Goal: Transaction & Acquisition: Purchase product/service

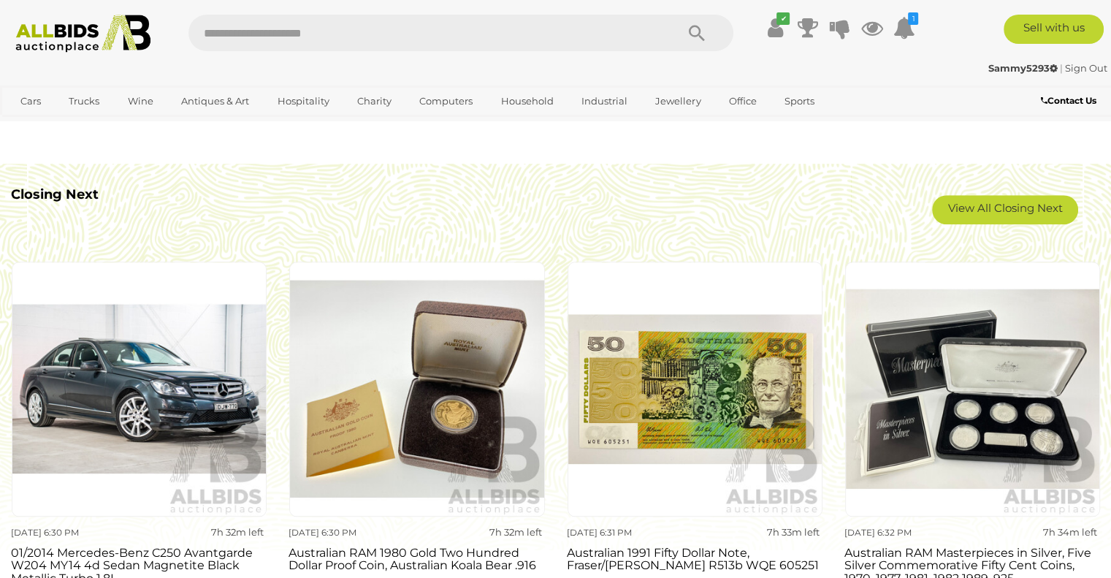
scroll to position [1358, 0]
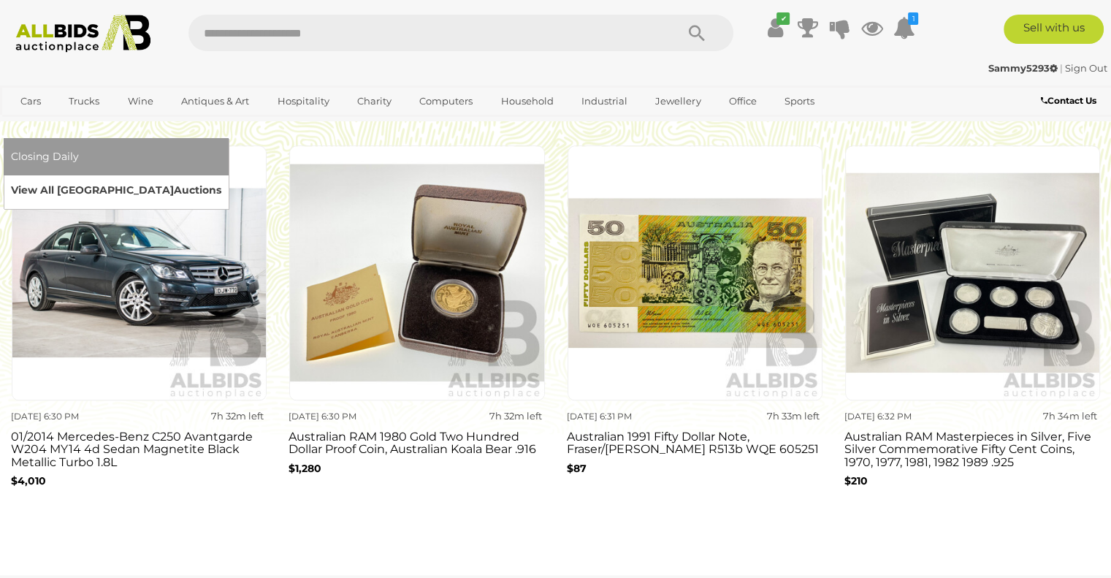
click at [221, 179] on link "View All Sydney Auctions" at bounding box center [116, 190] width 210 height 23
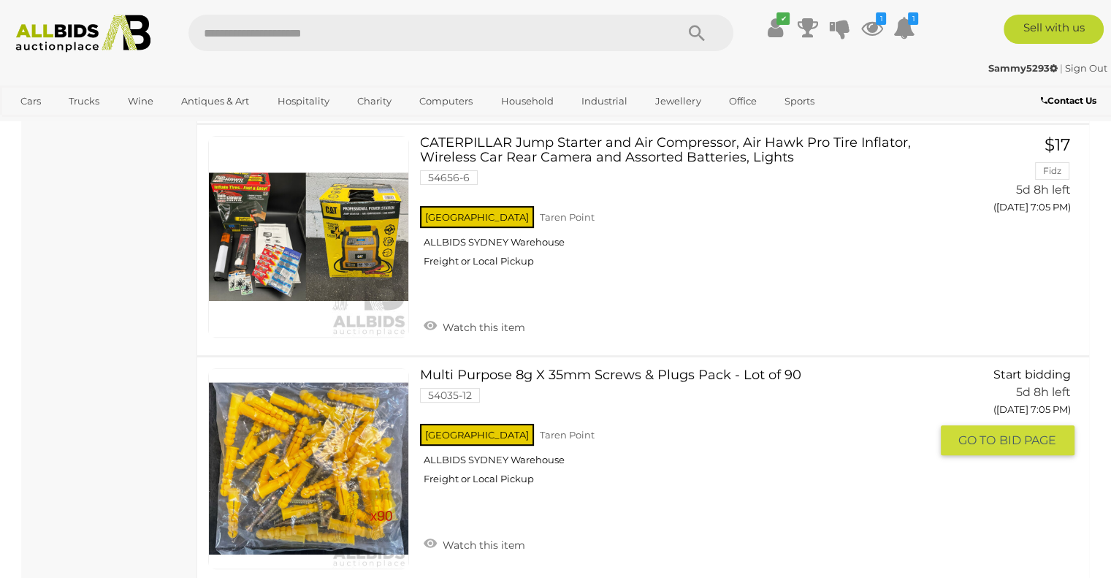
scroll to position [11524, 0]
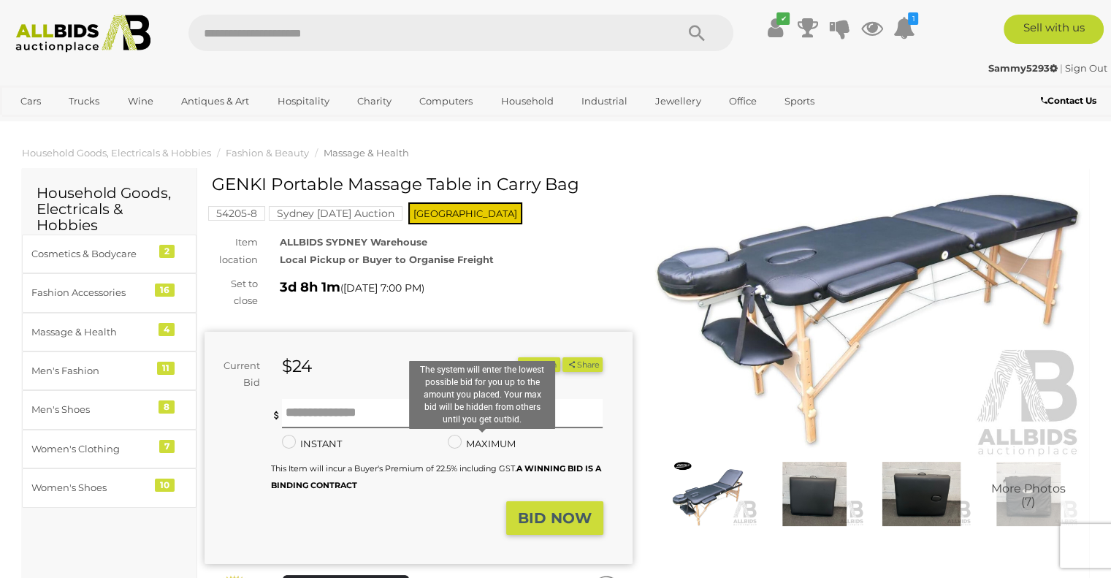
scroll to position [78, 0]
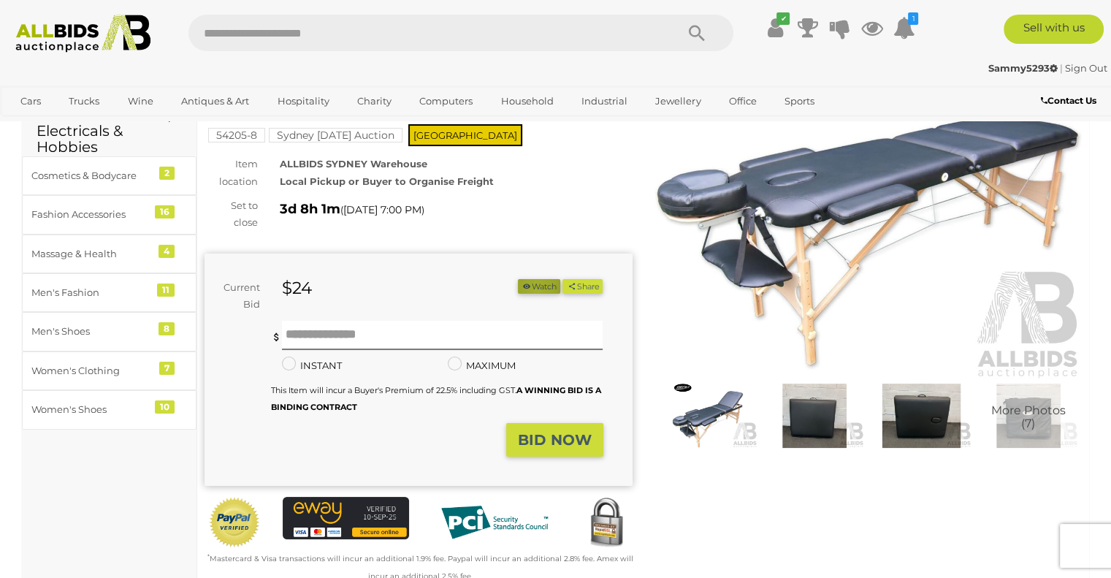
click at [530, 289] on button "Watch" at bounding box center [539, 286] width 42 height 15
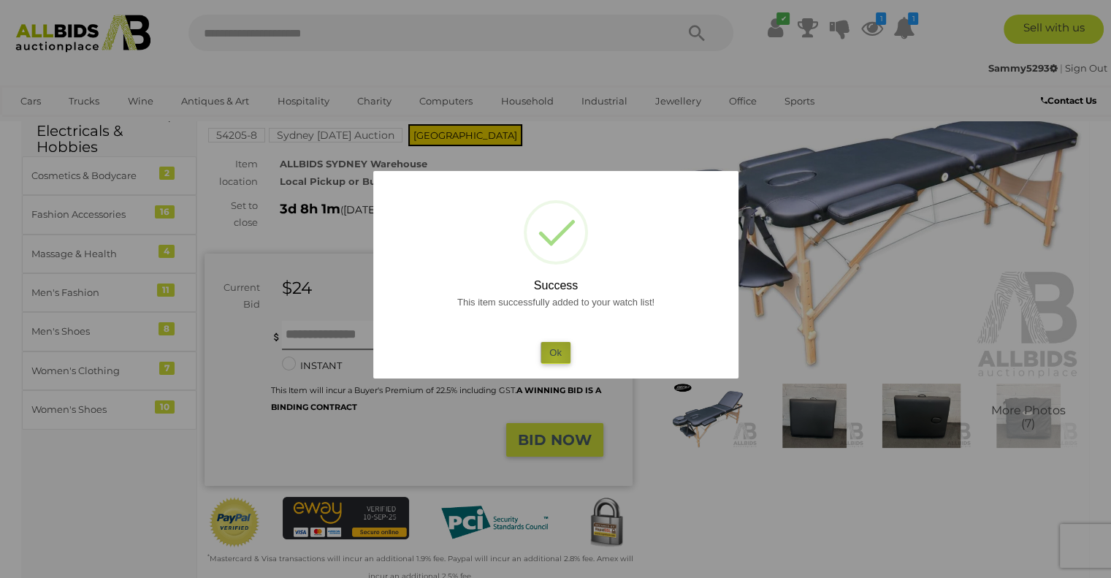
click at [555, 359] on button "Ok" at bounding box center [555, 352] width 30 height 21
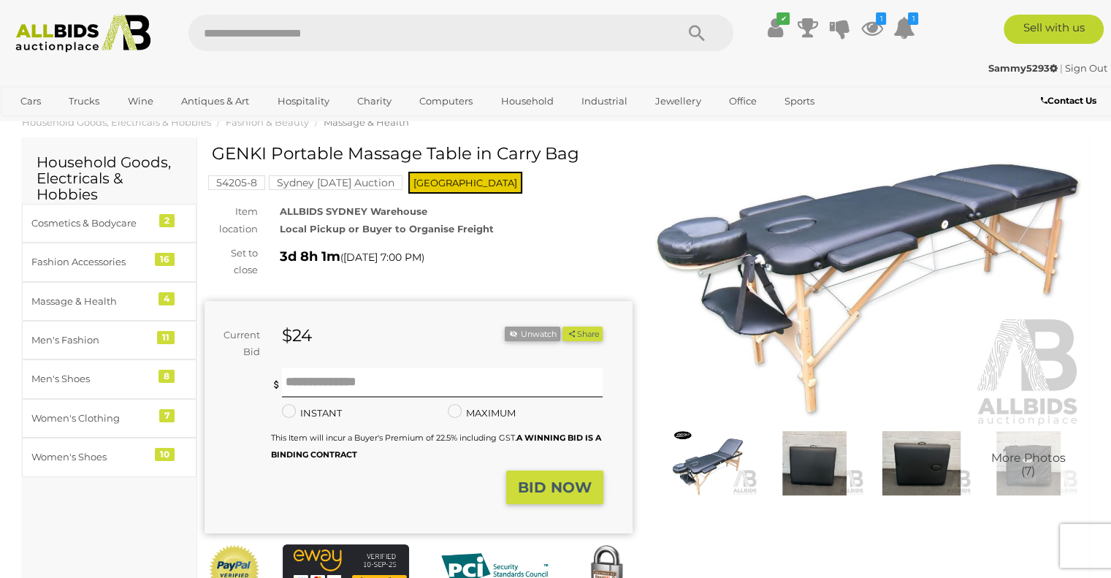
scroll to position [0, 0]
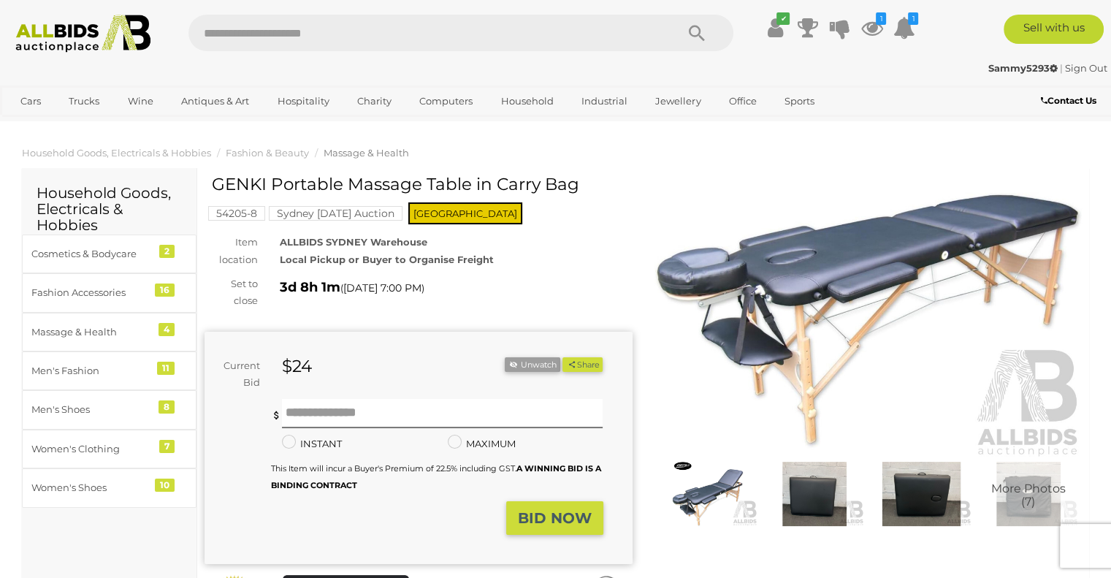
drag, startPoint x: 215, startPoint y: 180, endPoint x: 590, endPoint y: 192, distance: 374.8
click at [590, 192] on h1 "GENKI Portable Massage Table in Carry Bag" at bounding box center [420, 184] width 417 height 18
copy h1 "GENKI Portable Massage Table in Carry Bag"
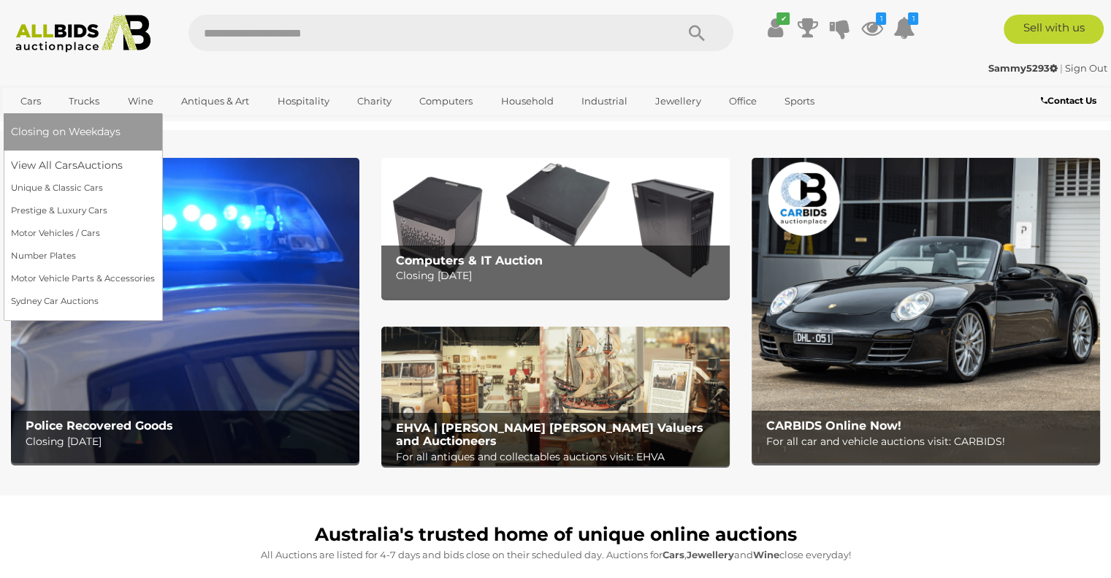
click at [32, 139] on link "Closing on Weekdays" at bounding box center [83, 131] width 144 height 23
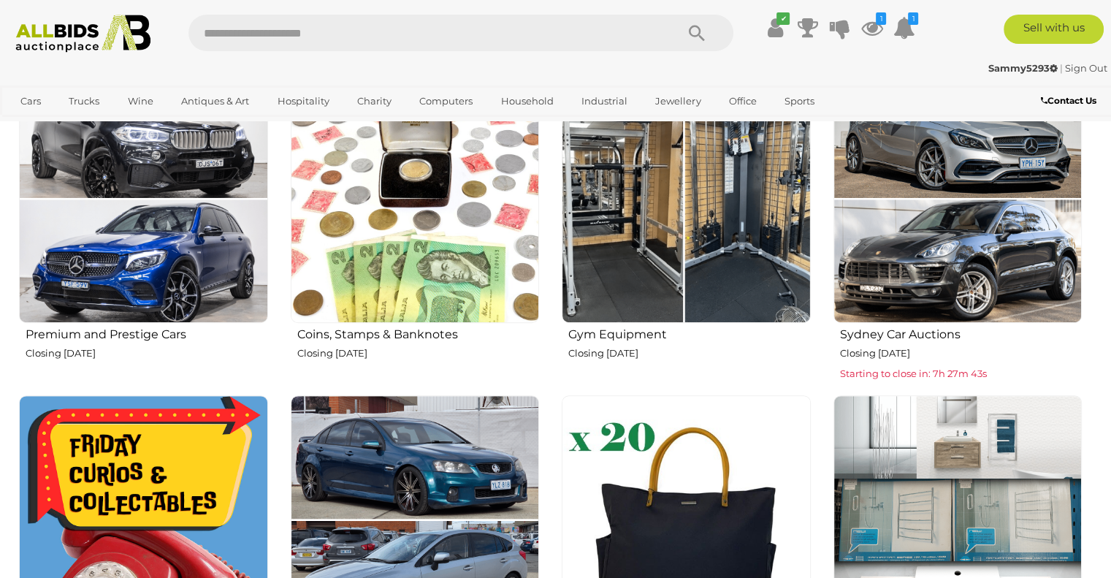
scroll to position [784, 0]
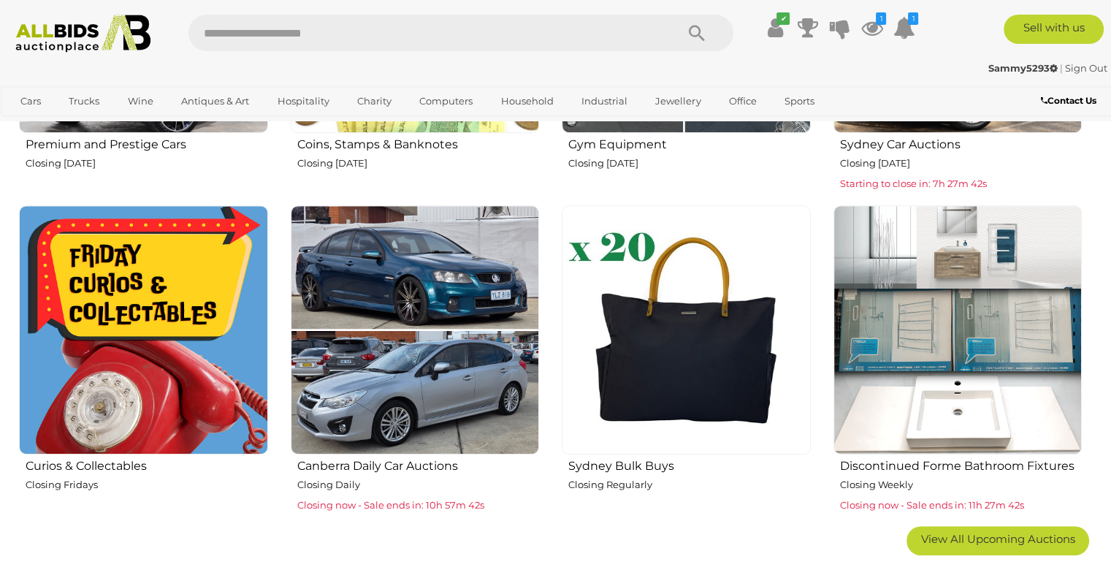
click at [636, 370] on img at bounding box center [686, 329] width 249 height 249
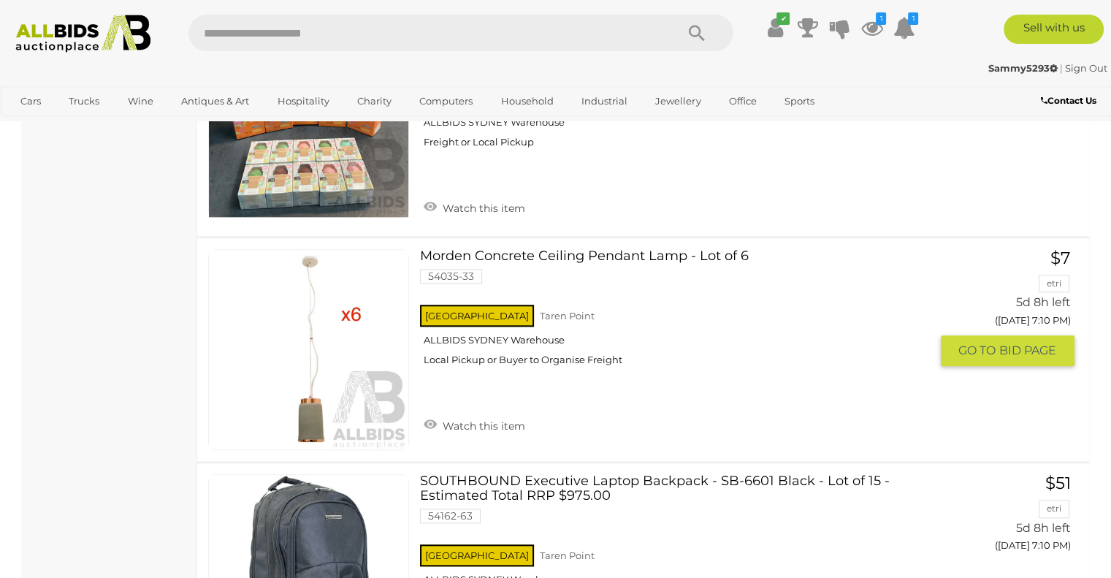
scroll to position [1347, 0]
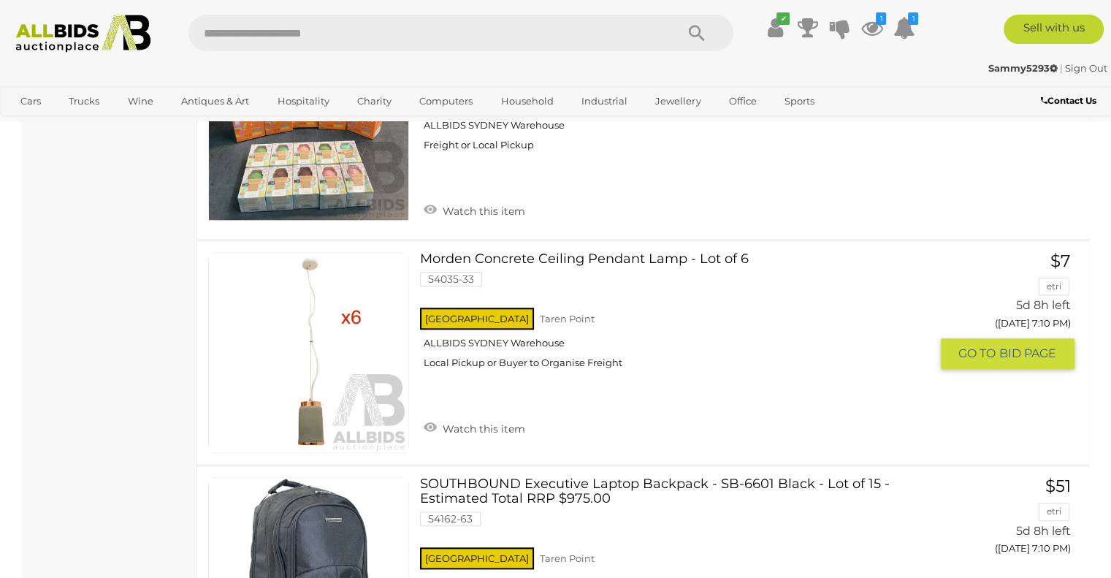
click at [504, 253] on link "Morden Concrete Ceiling Pendant Lamp - Lot of 6 54035-33 NSW Taren Point" at bounding box center [680, 316] width 498 height 128
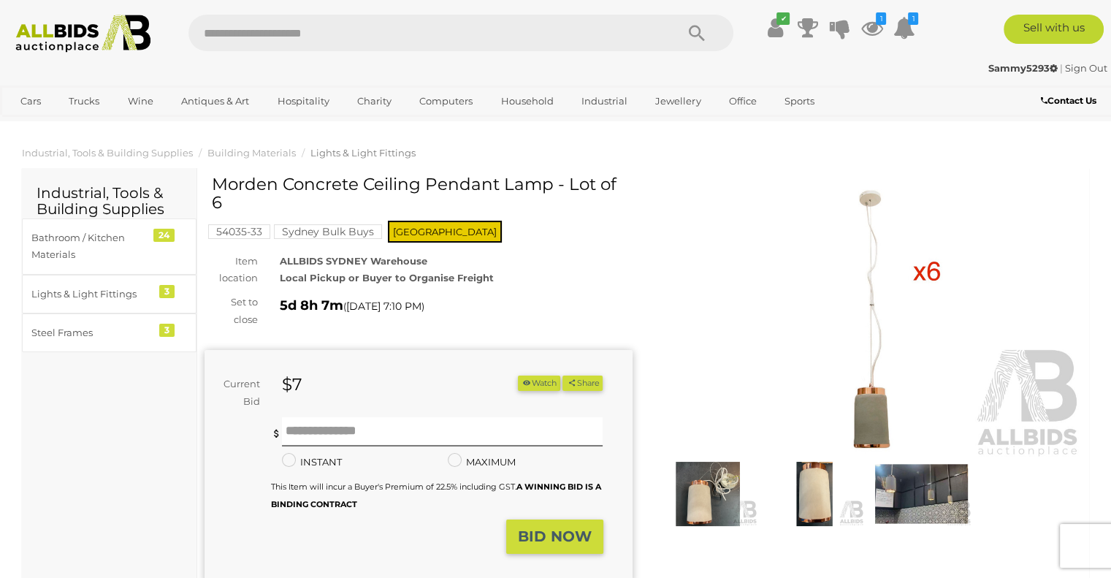
scroll to position [282, 0]
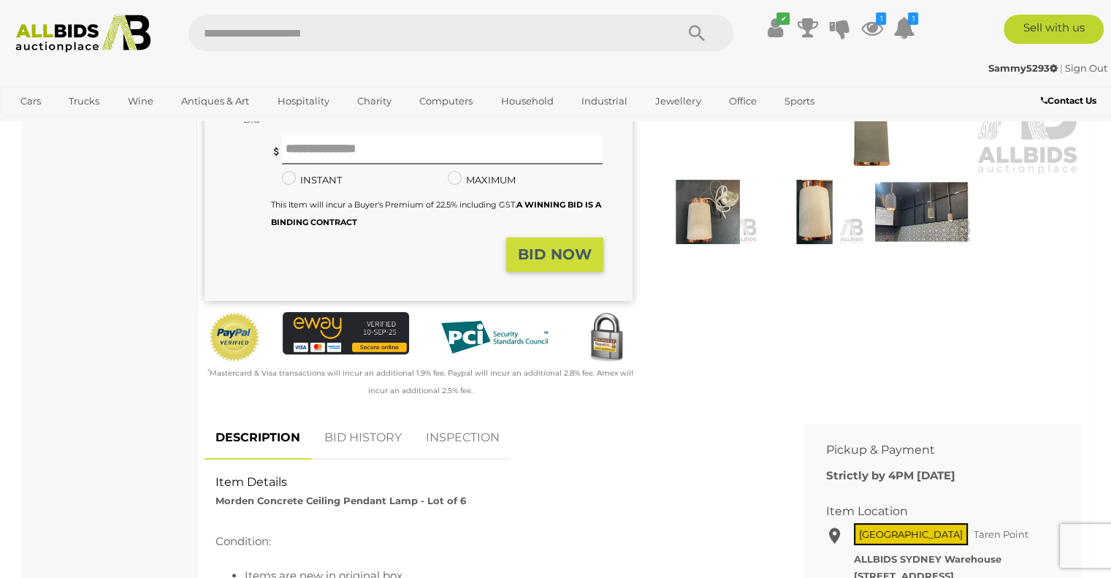
click at [714, 223] on img at bounding box center [707, 212] width 99 height 64
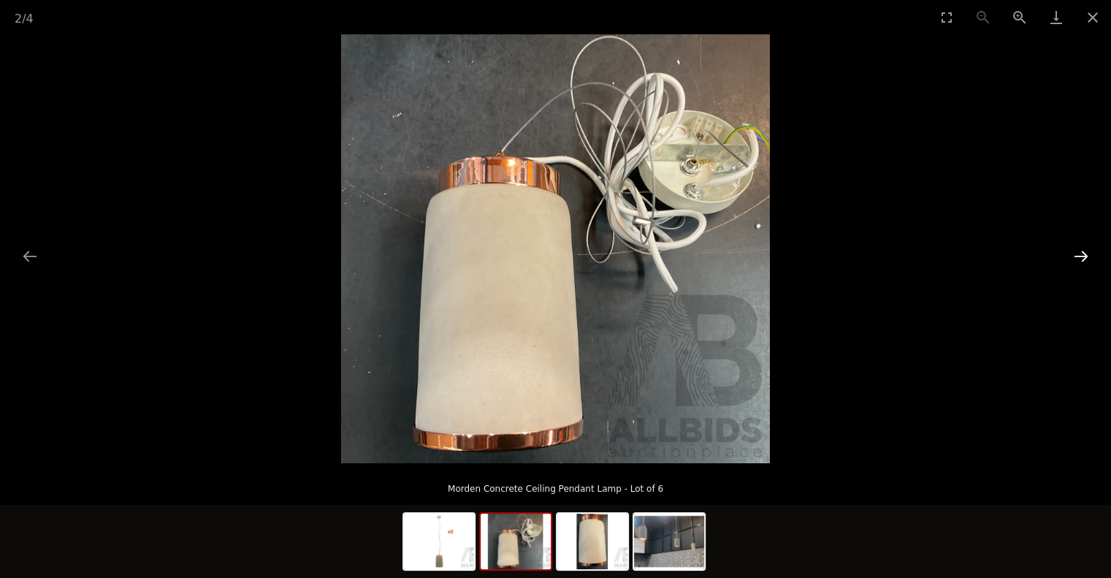
click at [1084, 253] on button "Next slide" at bounding box center [1080, 256] width 31 height 28
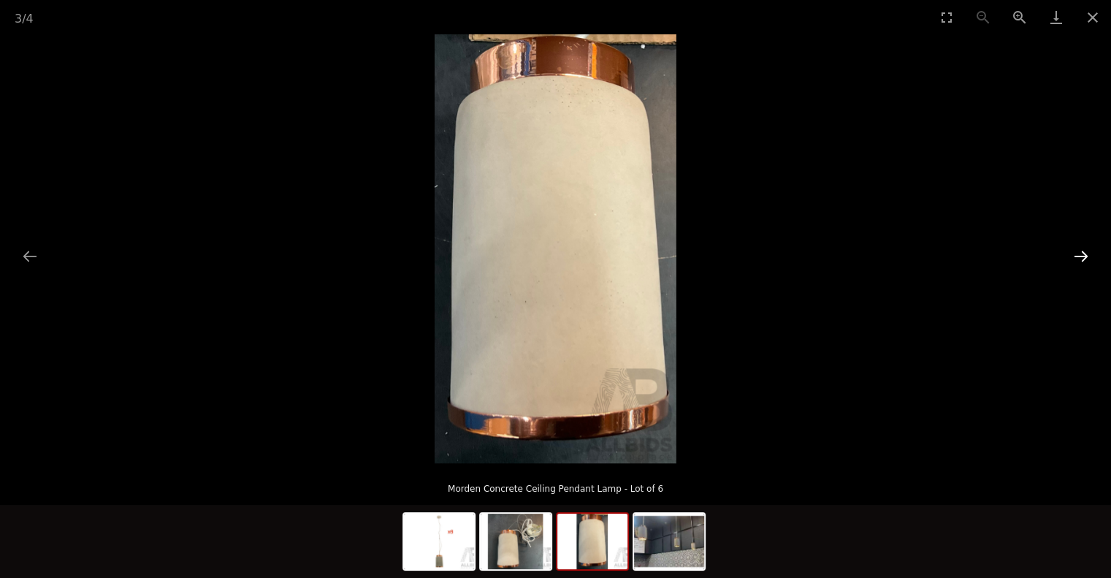
click at [1084, 253] on button "Next slide" at bounding box center [1080, 256] width 31 height 28
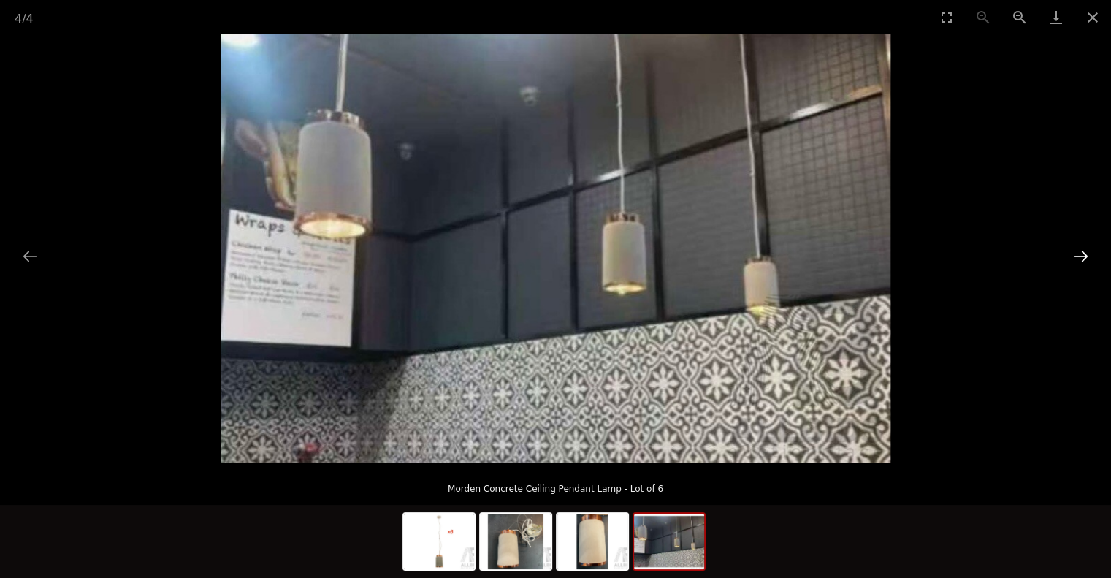
click at [1084, 253] on button "Next slide" at bounding box center [1080, 256] width 31 height 28
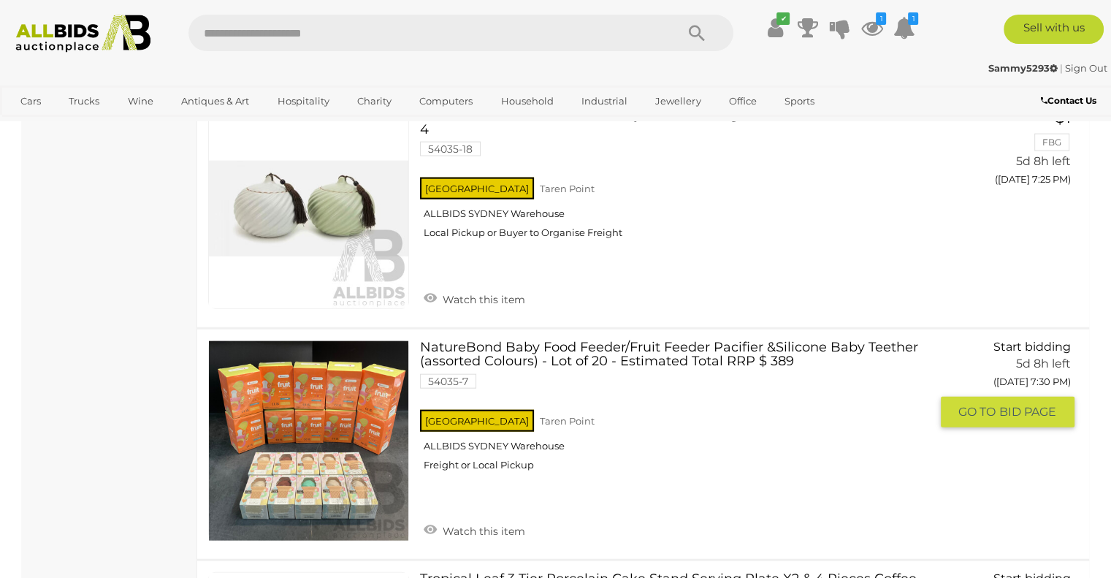
scroll to position [3414, 0]
